Goal: Task Accomplishment & Management: Use online tool/utility

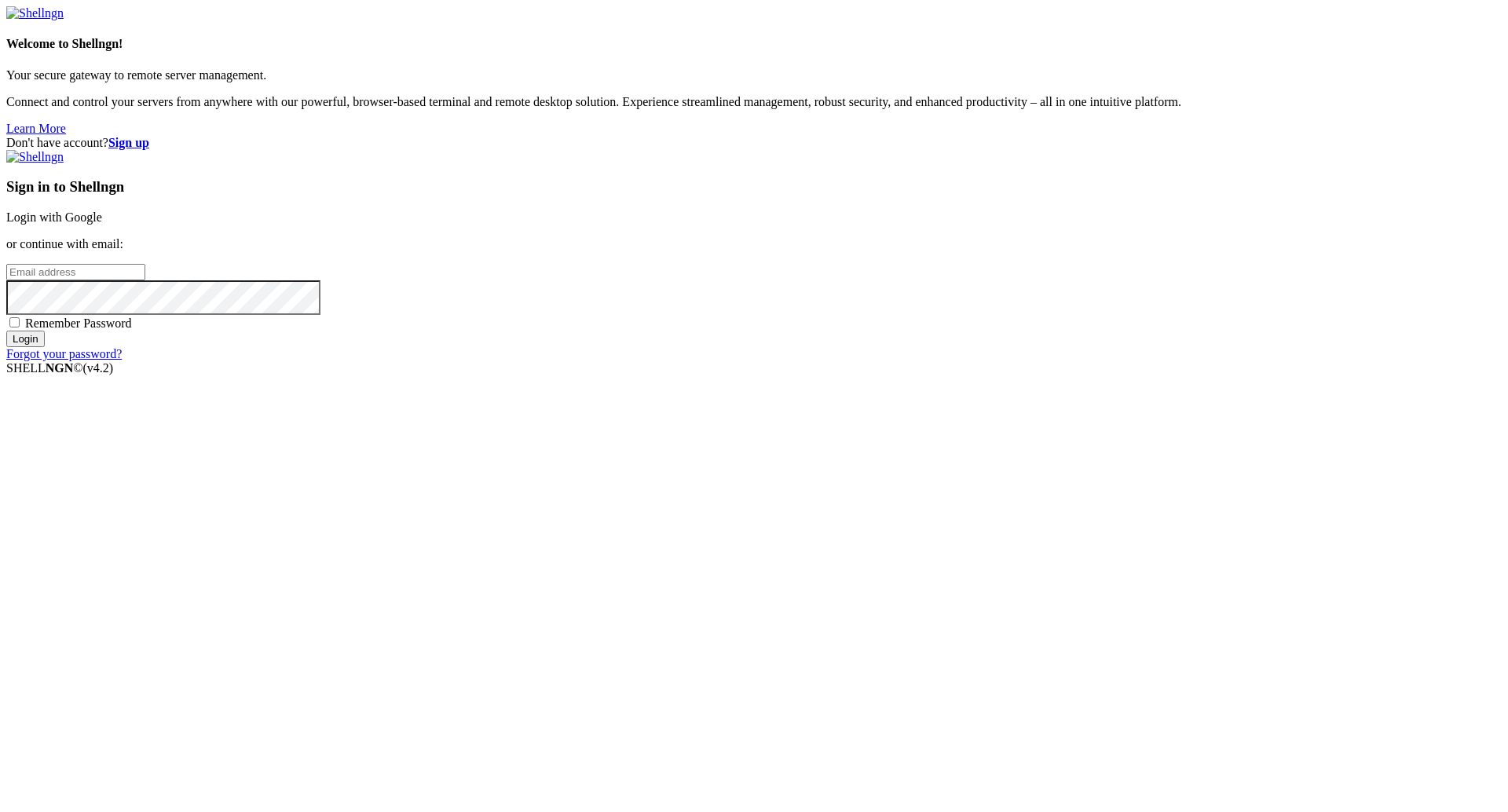
type input "[PERSON_NAME][EMAIL_ADDRESS][DOMAIN_NAME]"
click at [44, 347] on input "Login" at bounding box center [26, 338] width 39 height 16
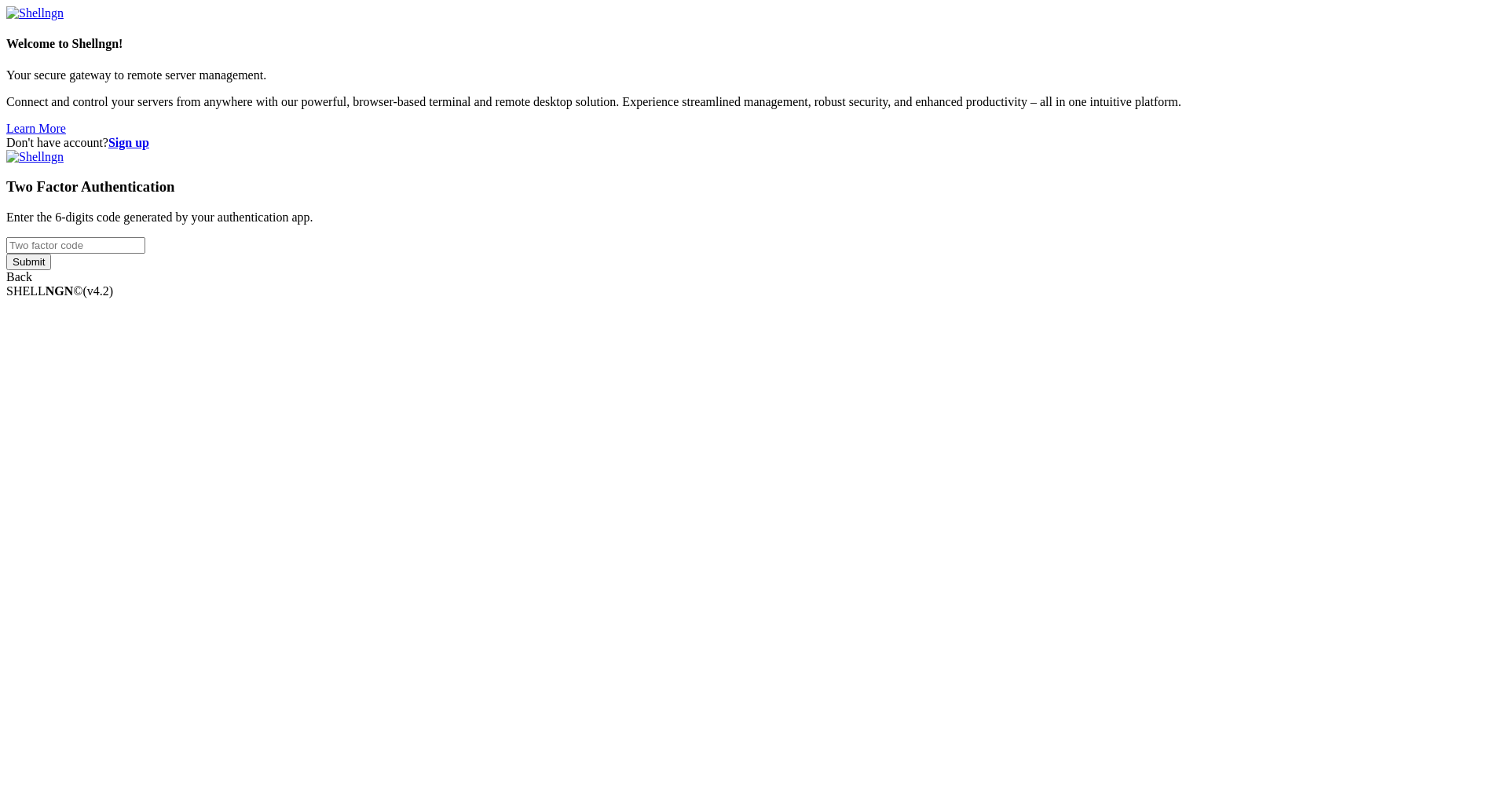
click at [145, 254] on input "number" at bounding box center [76, 245] width 139 height 16
click at [1257, 284] on div "Don't have account? Sign up Two Factor Authentication Enter the 6-digits code g…" at bounding box center [754, 211] width 1495 height 149
type input "450630"
click at [51, 271] on input "Submit" at bounding box center [29, 262] width 44 height 16
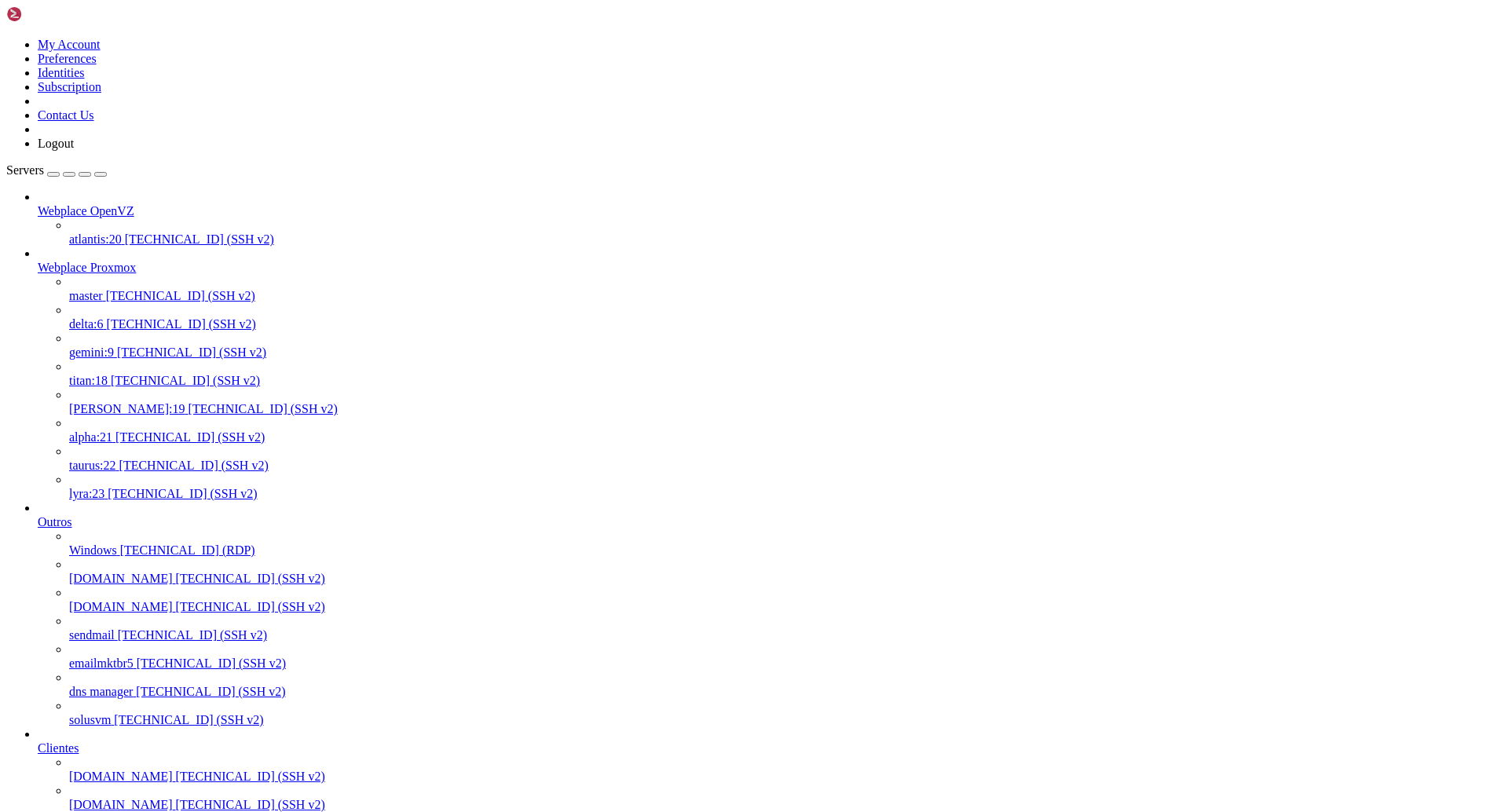
scroll to position [503, 0]
click at [176, 769] on span "[TECHNICAL_ID] (SSH v2)" at bounding box center [250, 776] width 149 height 14
drag, startPoint x: 384, startPoint y: 2380, endPoint x: 12, endPoint y: 2375, distance: 372.0
